Goal: Task Accomplishment & Management: Manage account settings

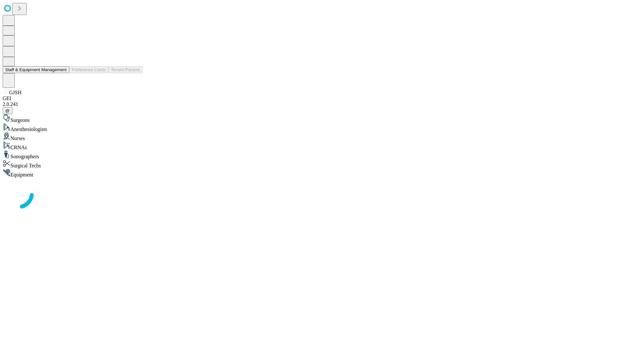
click at [62, 73] on button "Staff & Equipment Management" at bounding box center [36, 69] width 67 height 7
